Goal: Navigation & Orientation: Go to known website

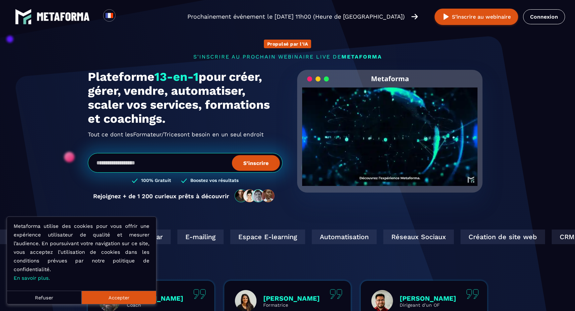
click at [62, 295] on button "Refuser" at bounding box center [44, 297] width 74 height 13
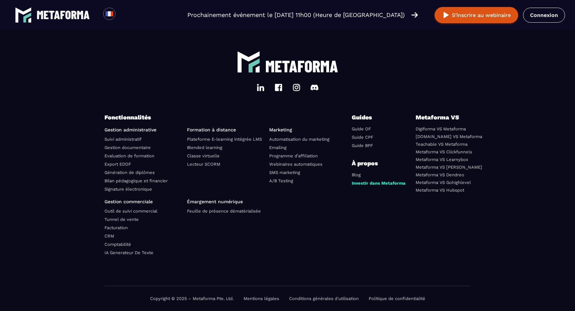
scroll to position [2300, 0]
click at [546, 16] on link "Connexion" at bounding box center [544, 15] width 42 height 15
click at [258, 297] on link "Mentions légales" at bounding box center [261, 298] width 36 height 5
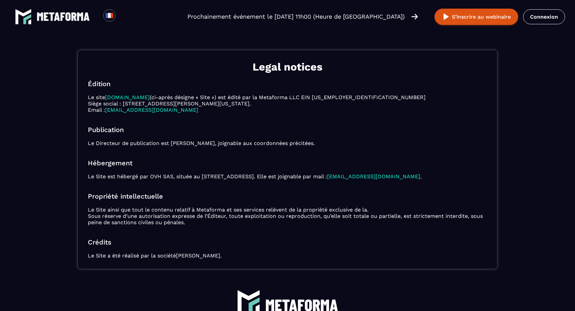
click at [188, 254] on link "Ruji SARL" at bounding box center [198, 255] width 44 height 6
click at [542, 16] on link "Connexion" at bounding box center [544, 16] width 42 height 15
click at [63, 13] on img at bounding box center [63, 16] width 53 height 9
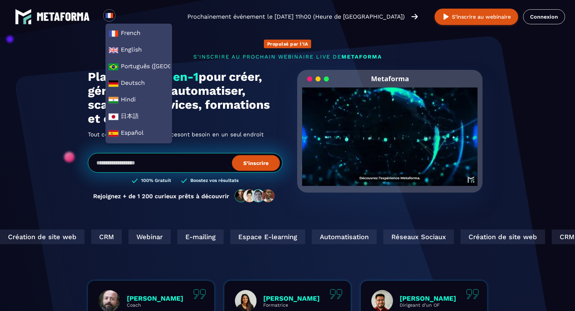
click at [111, 14] on img at bounding box center [109, 15] width 8 height 8
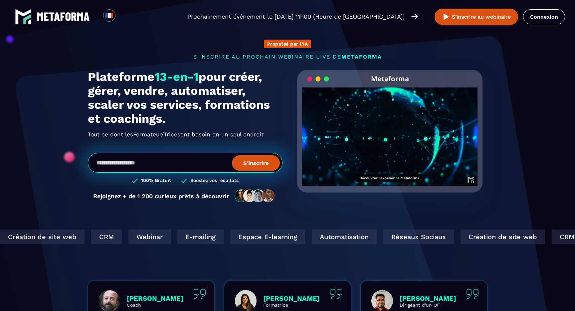
click at [507, 127] on section "Propulsé par l'IA s'inscrire au prochain webinaire live de METAFORMA Prochainem…" at bounding box center [287, 213] width 575 height 427
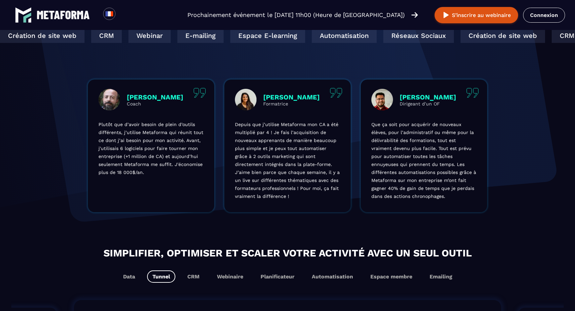
scroll to position [232, 0]
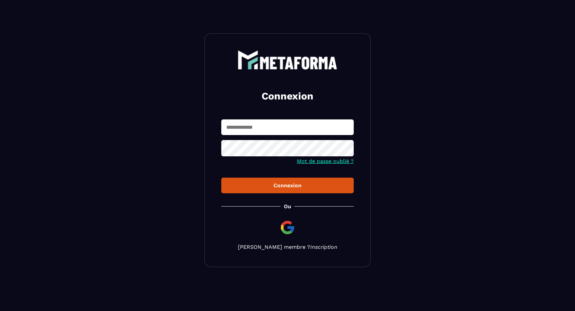
click at [310, 246] on link "Inscription" at bounding box center [323, 247] width 27 height 6
